Goal: Information Seeking & Learning: Learn about a topic

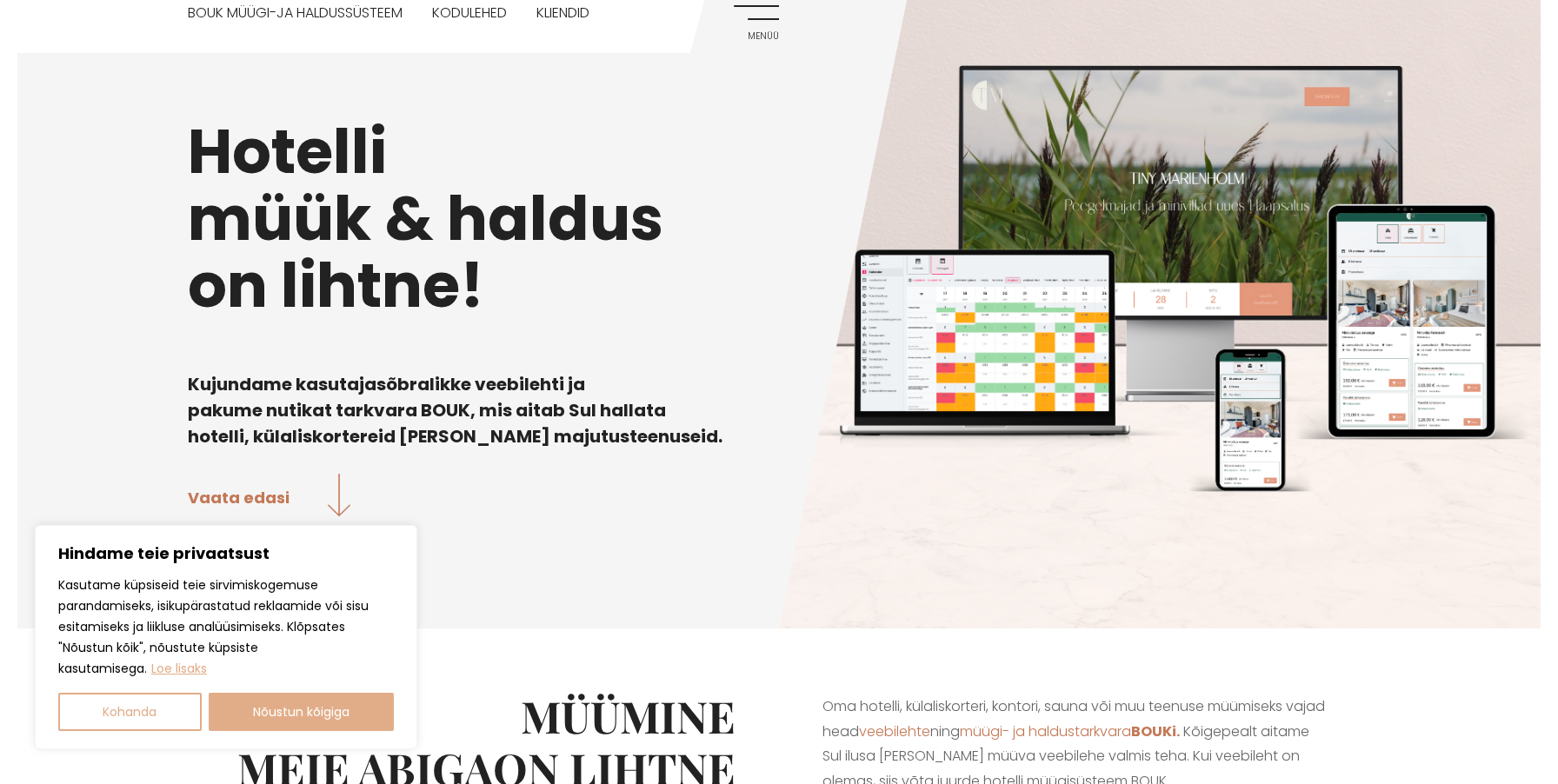
scroll to position [140, 0]
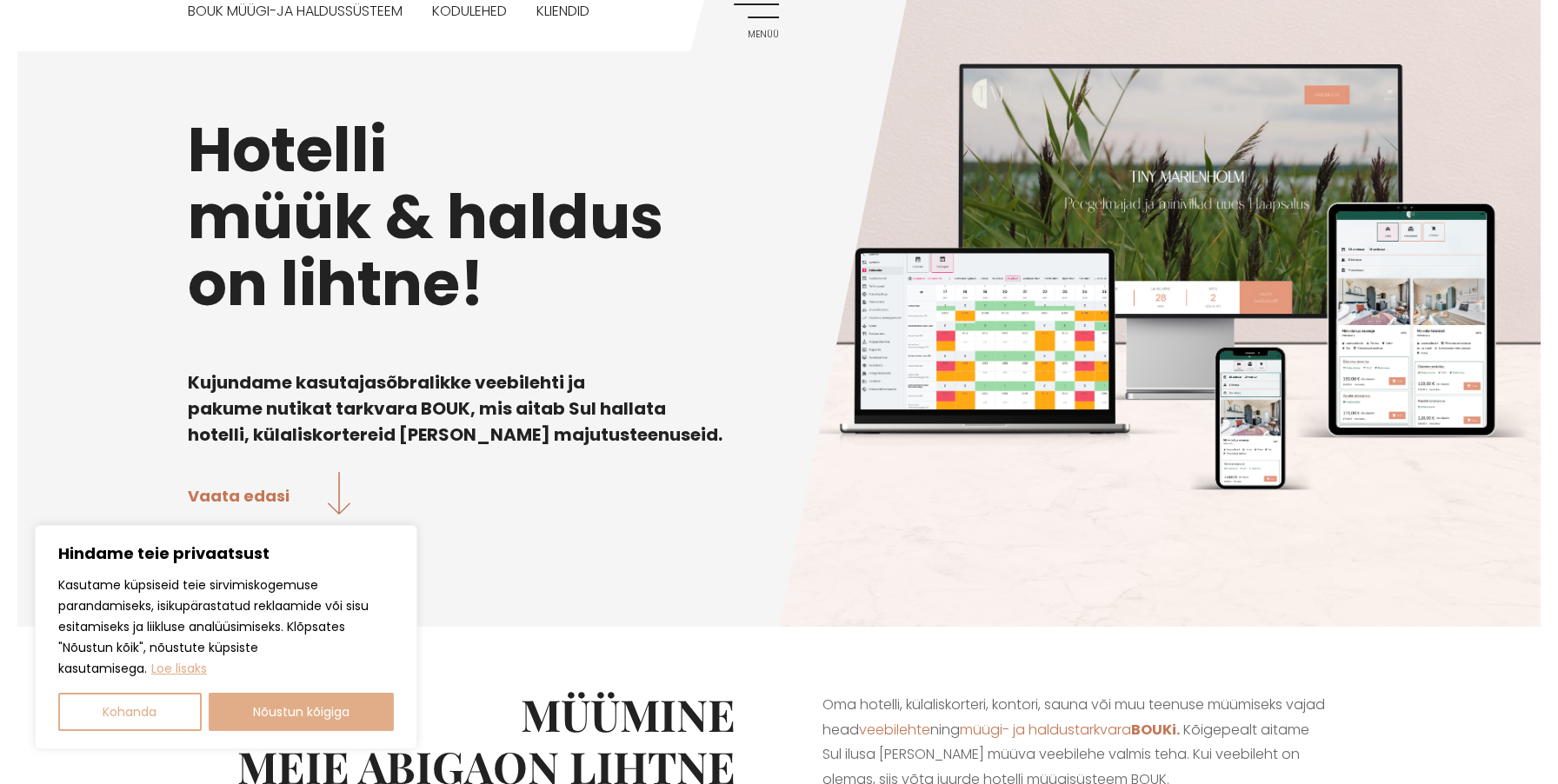
click at [343, 687] on div "Kasutame küpsiseid teie sirvimiskogemuse parandamiseks, isikupärastatud reklaam…" at bounding box center [225, 652] width 335 height 156
click at [338, 707] on button "Nõustun kõigiga" at bounding box center [301, 711] width 186 height 38
checkbox input "true"
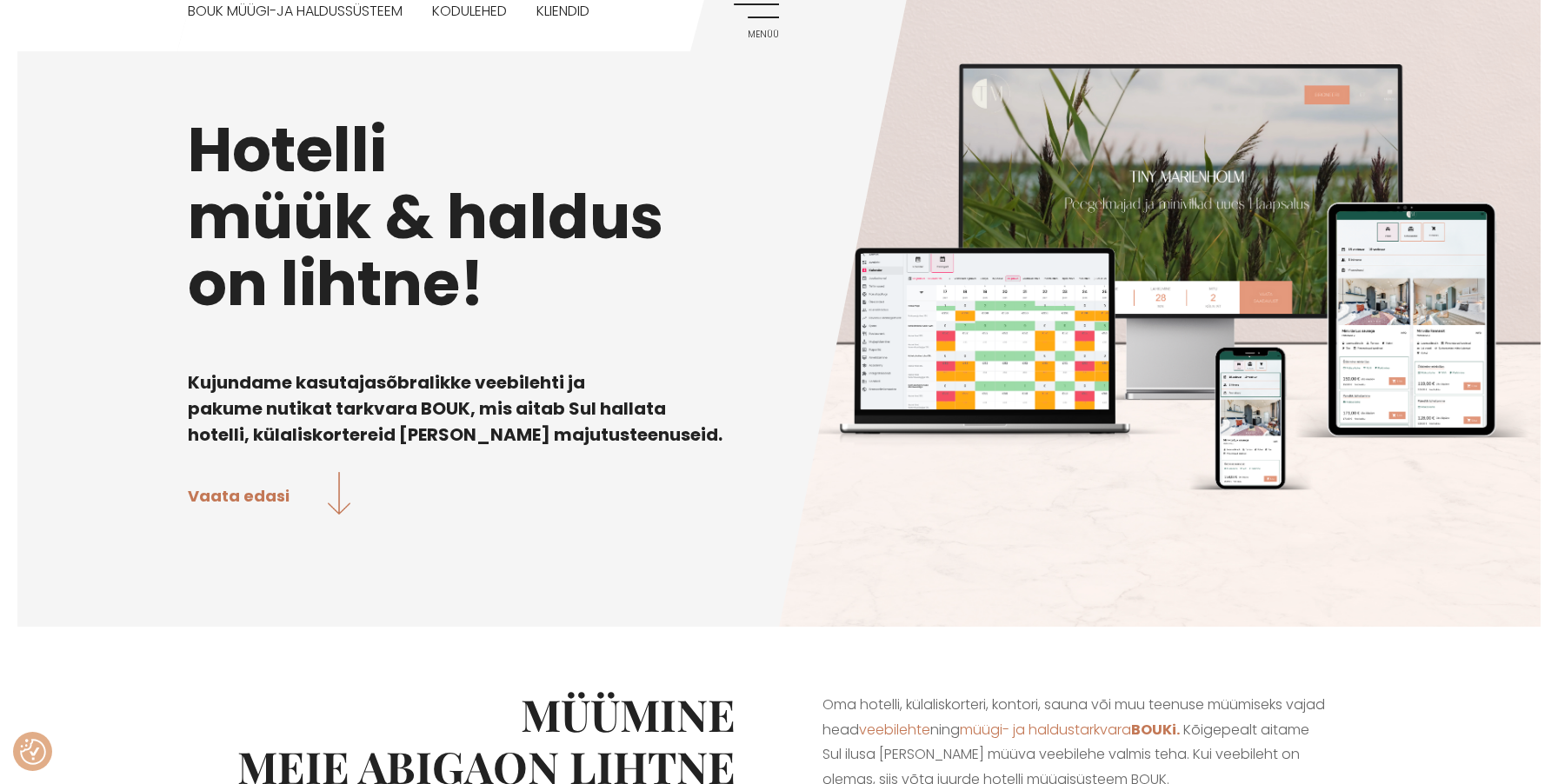
scroll to position [0, 0]
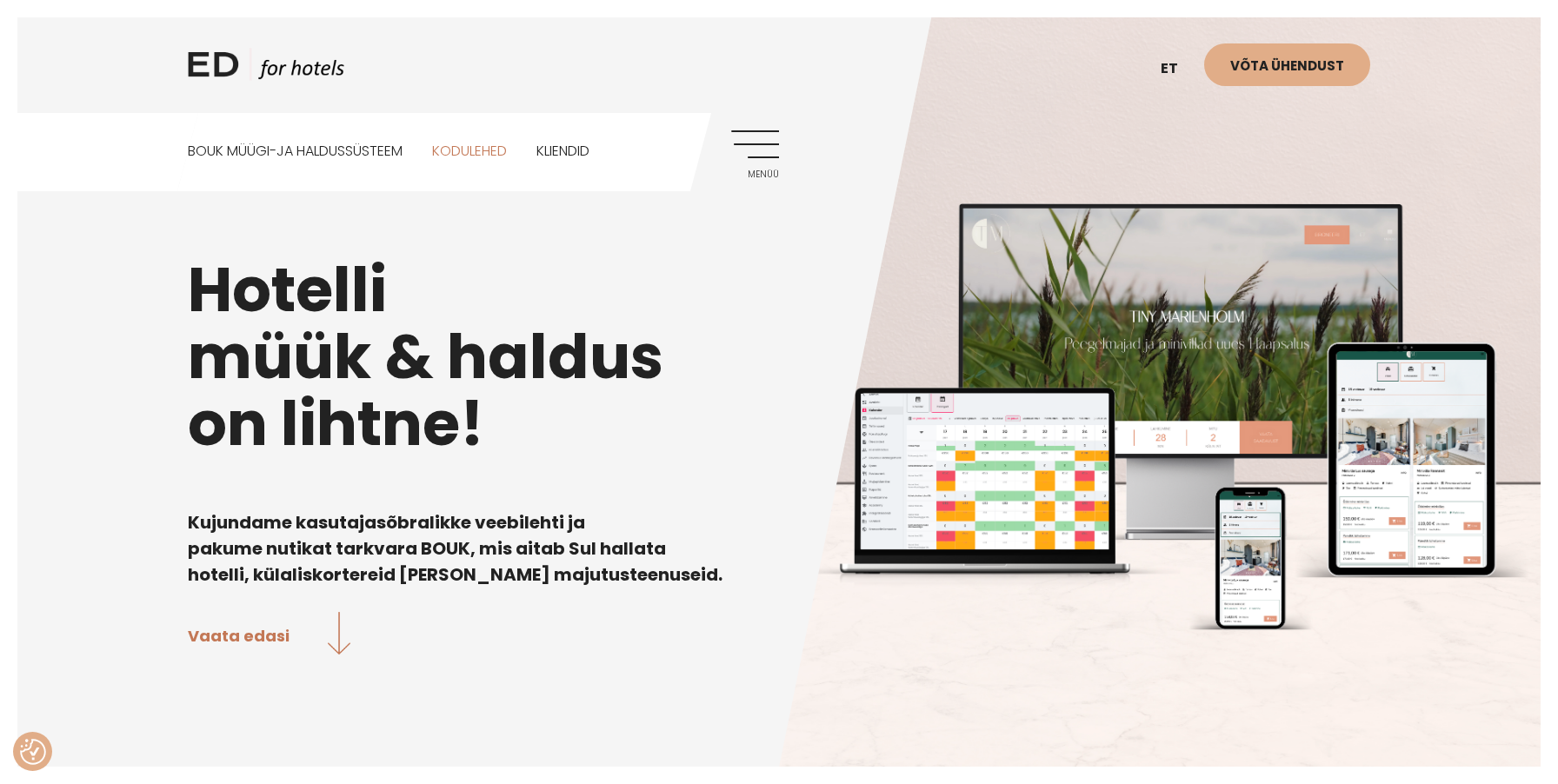
click at [500, 155] on link "Kodulehed" at bounding box center [469, 151] width 75 height 78
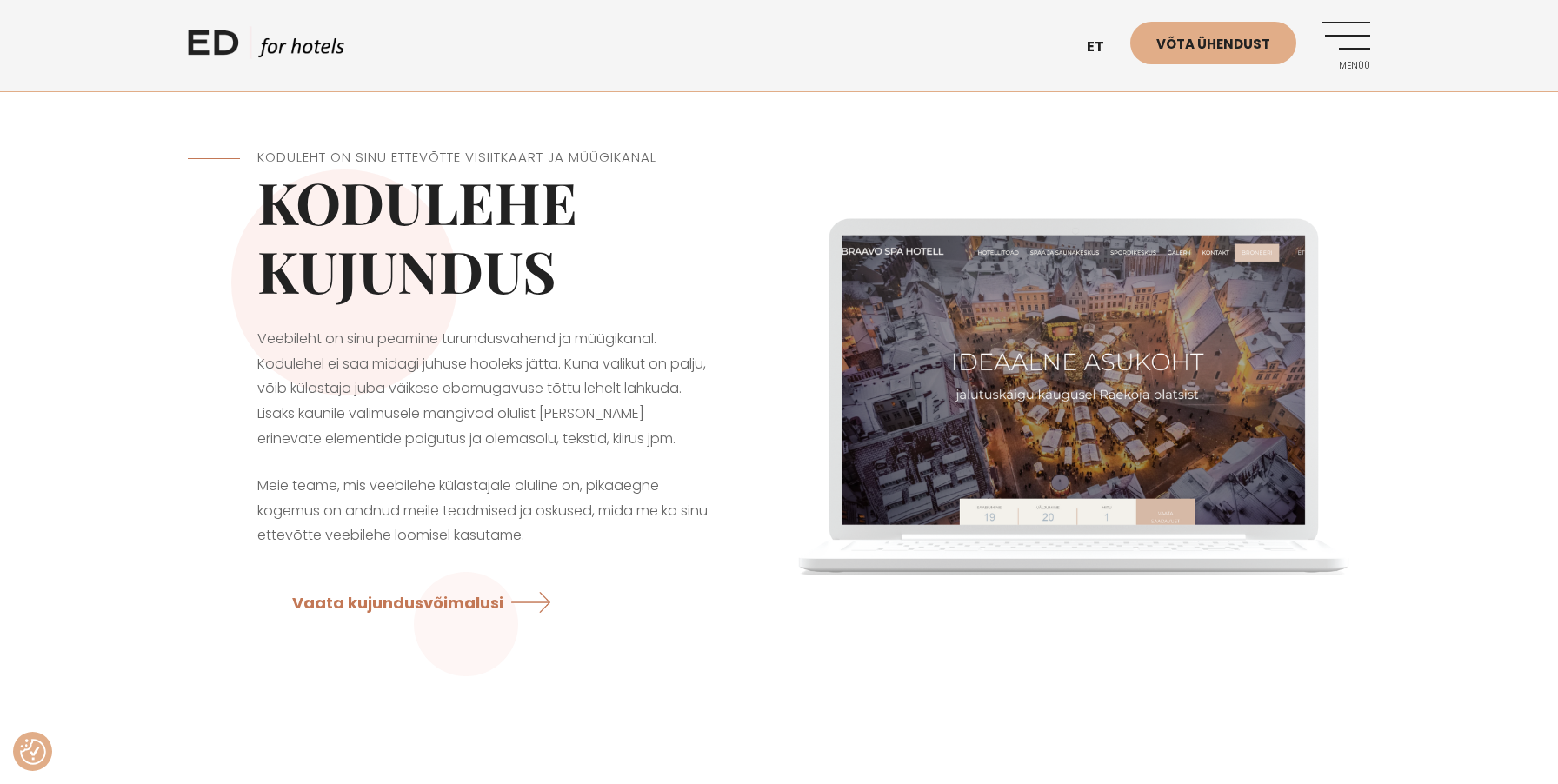
click at [260, 35] on link "ED HOTELS" at bounding box center [265, 47] width 156 height 43
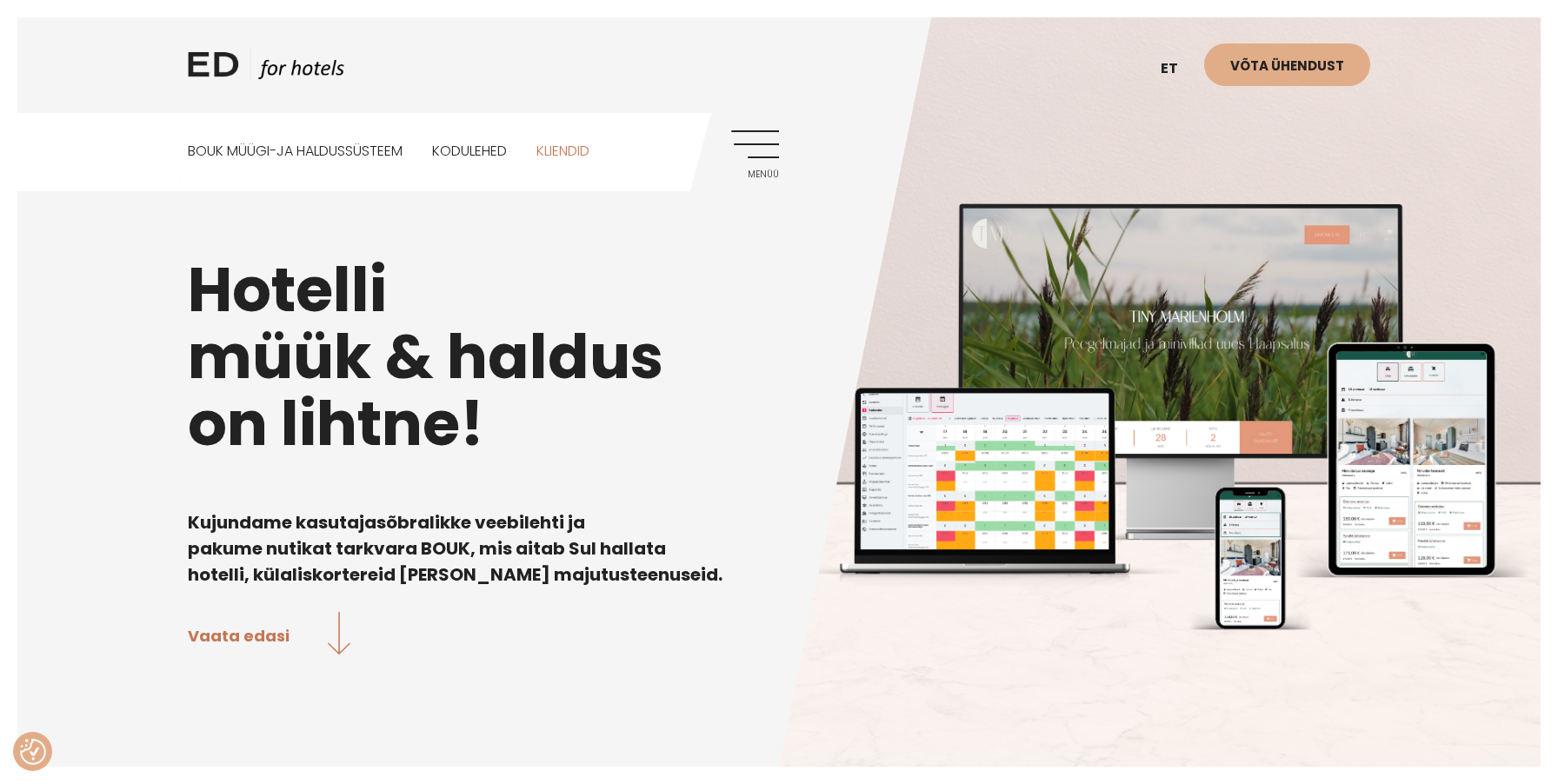
click at [562, 158] on link "Kliendid" at bounding box center [562, 151] width 53 height 78
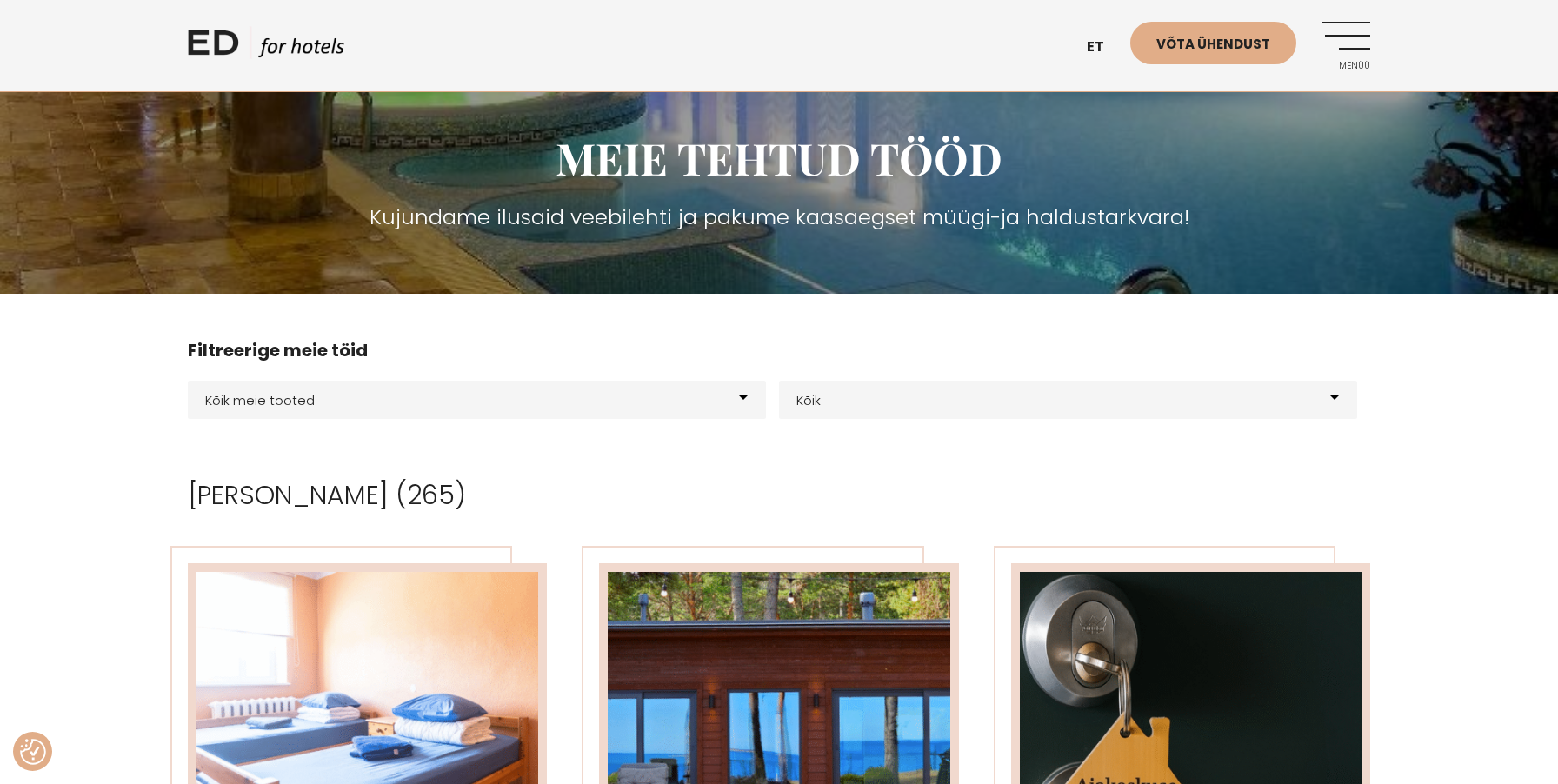
scroll to position [175, 0]
click at [685, 420] on div "Kõik meie tooted BOUK BOOKING BOUK PMS Kodulehed Näidis kodulehe kujunduspõhjad…" at bounding box center [779, 400] width 1182 height 73
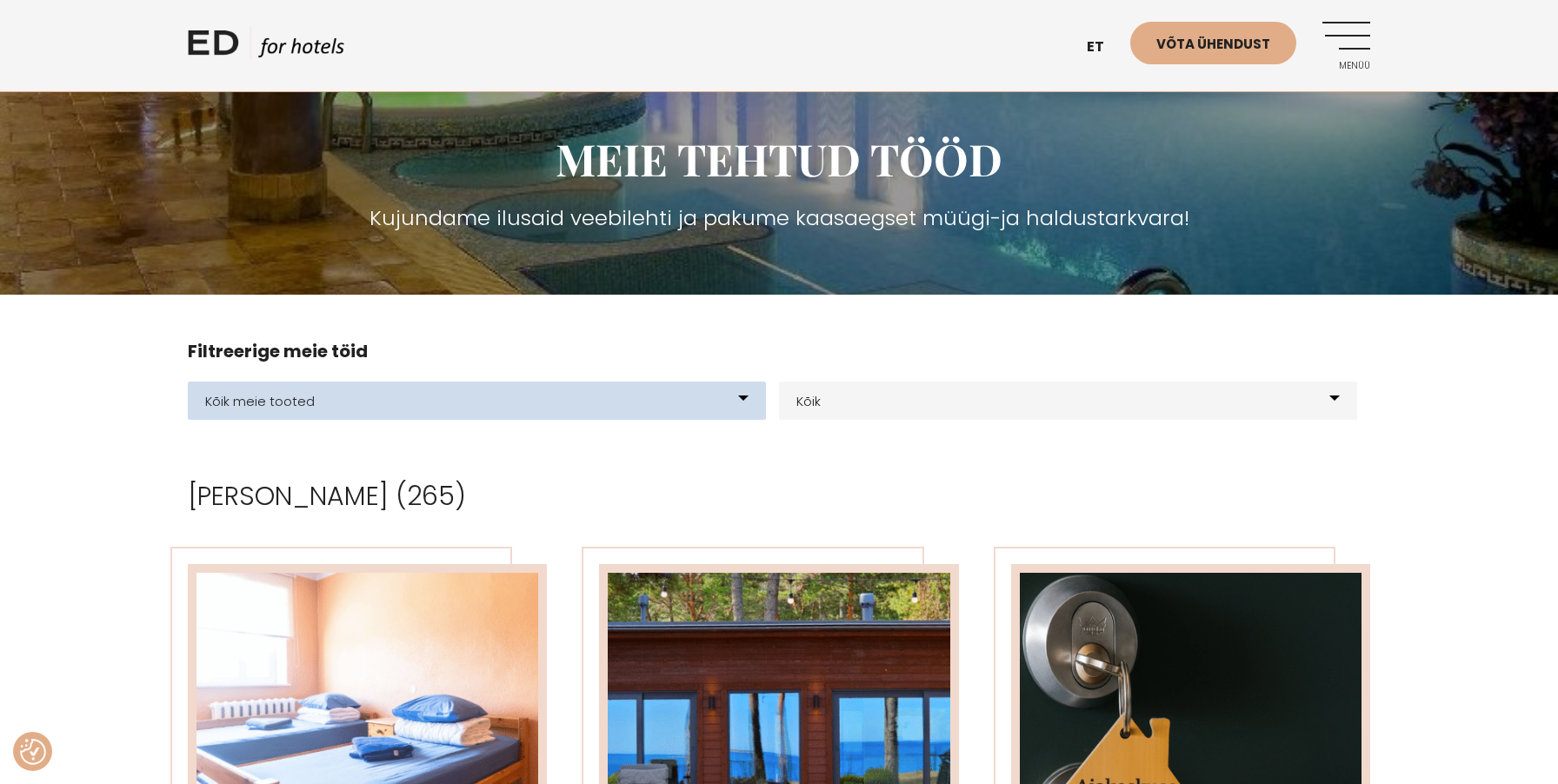
click at [691, 408] on select "Kõik meie tooted BOUK BOOKING BOUK PMS Kodulehed Näidis kodulehe kujunduspõhjad…" at bounding box center [477, 400] width 578 height 38
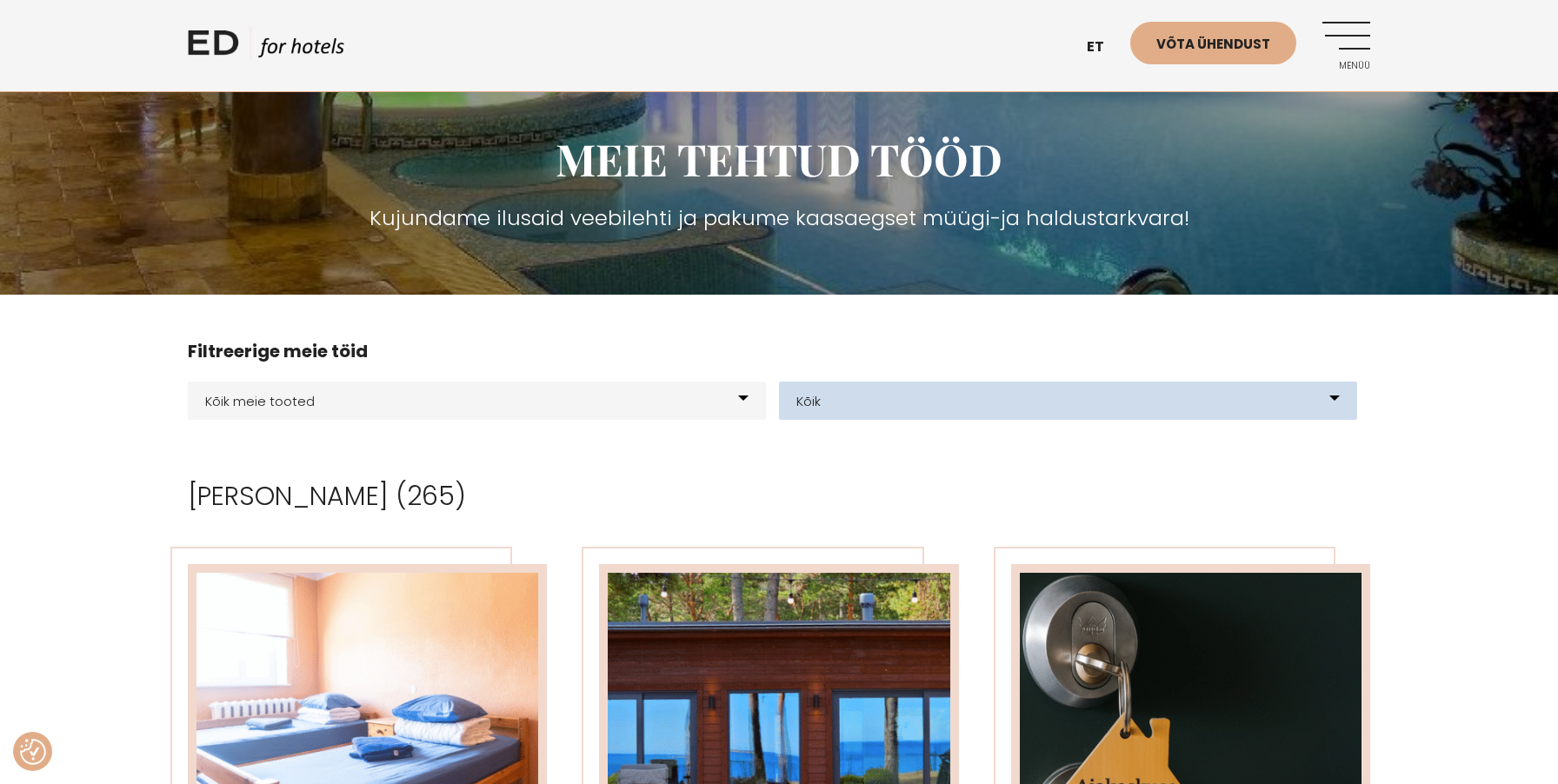
click at [827, 401] on select "[GEOGRAPHIC_DATA] Glämping Elamuskeskus E-[PERSON_NAME] loomine Kodulehe kujund…" at bounding box center [1068, 400] width 578 height 38
select select "176"
click at [779, 381] on select "[GEOGRAPHIC_DATA] Glämping Elamuskeskus E-[PERSON_NAME] loomine Kodulehe kujund…" at bounding box center [1068, 400] width 578 height 38
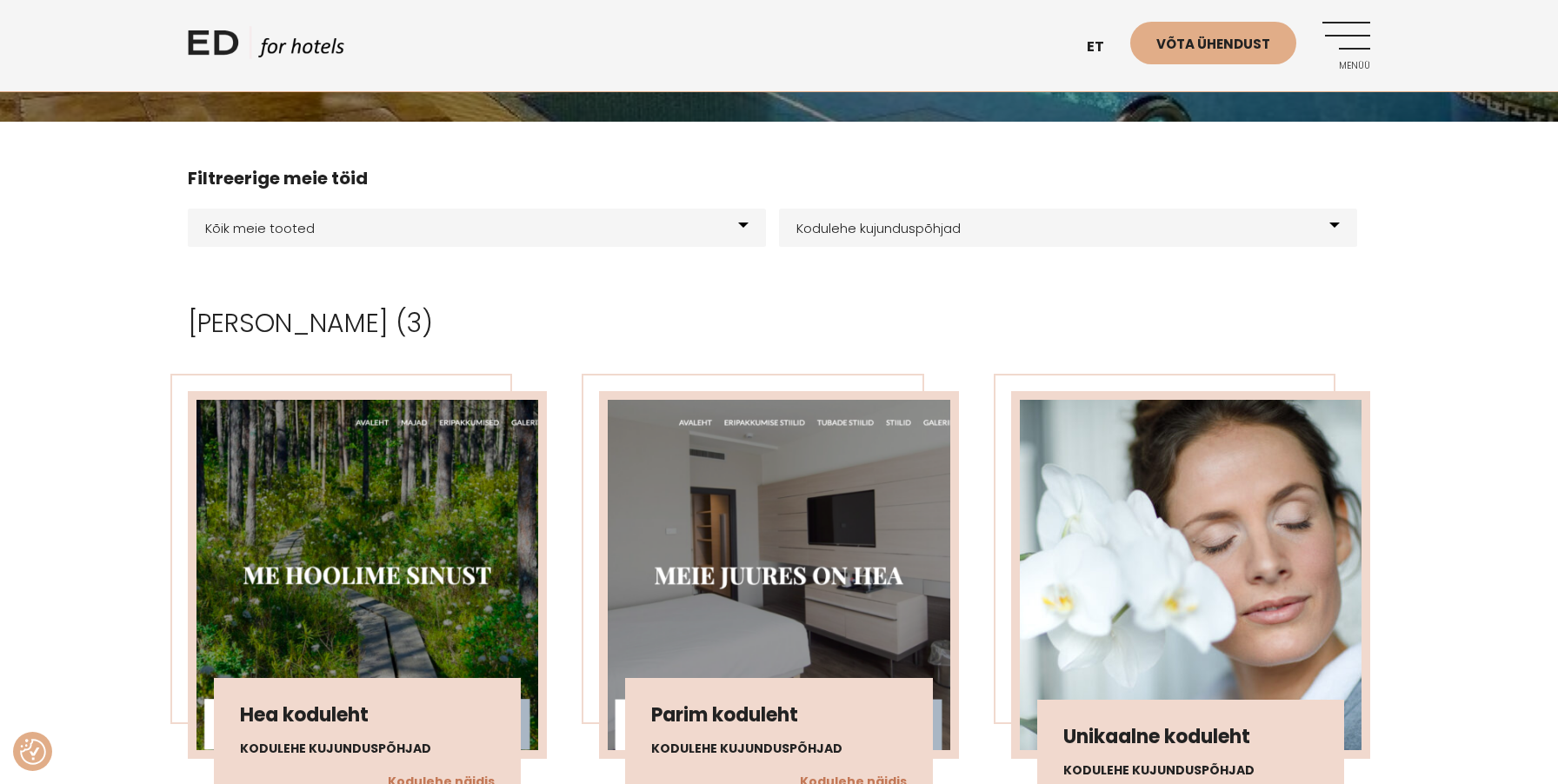
scroll to position [347, 0]
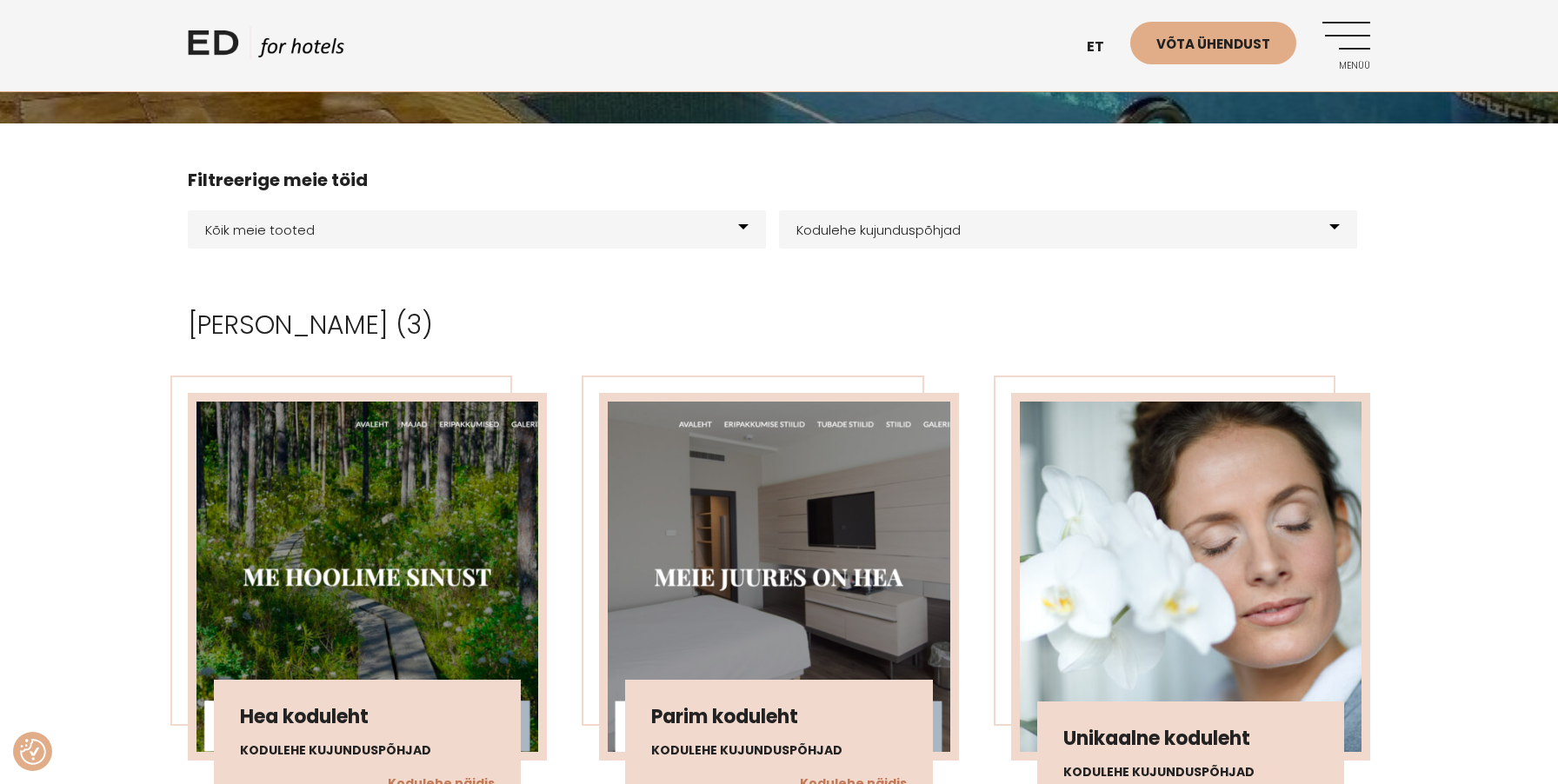
click at [957, 249] on div "Kõik meie tooted BOUK BOOKING BOUK PMS Kodulehed Näidis kodulehe kujunduspõhjad…" at bounding box center [779, 229] width 1182 height 73
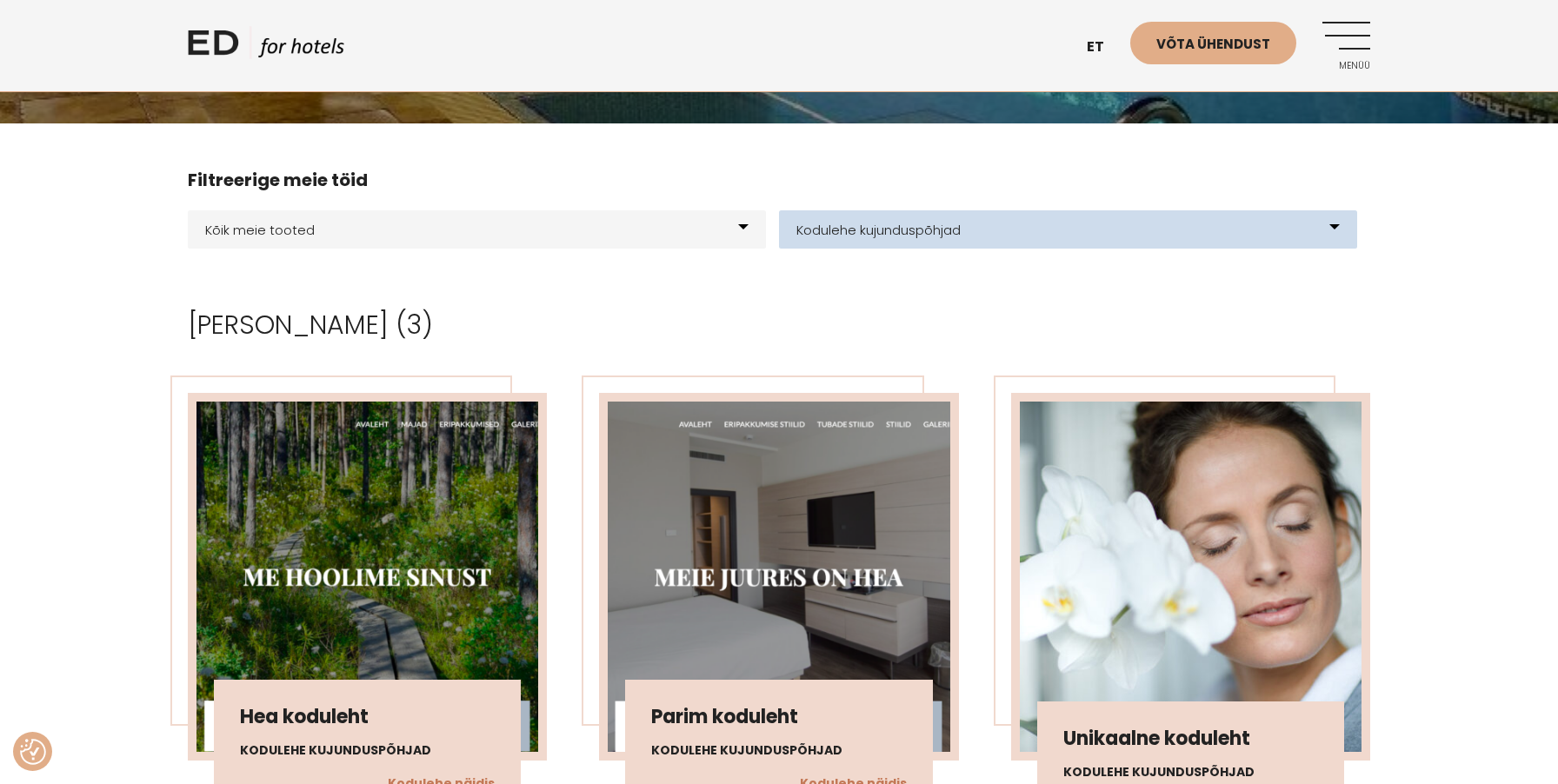
click at [952, 243] on select "[GEOGRAPHIC_DATA] Glämping Elamuskeskus E-[PERSON_NAME] loomine Kodulehe kujund…" at bounding box center [1068, 229] width 578 height 38
select select "64"
click at [779, 211] on select "[GEOGRAPHIC_DATA] Glämping Elamuskeskus E-[PERSON_NAME] loomine Kodulehe kujund…" at bounding box center [1068, 229] width 578 height 38
